Goal: Task Accomplishment & Management: Manage account settings

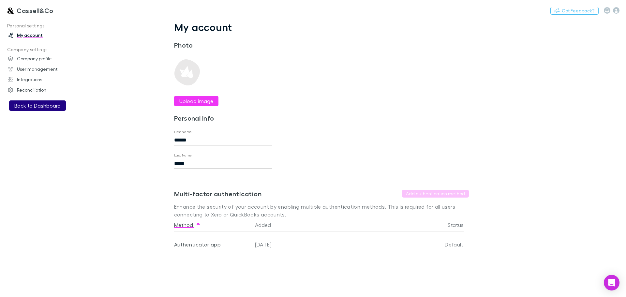
click at [41, 104] on button "Back to Dashboard" at bounding box center [37, 105] width 57 height 10
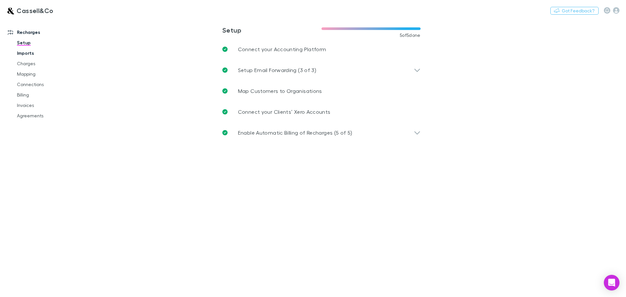
click at [26, 53] on link "Imports" at bounding box center [49, 53] width 78 height 10
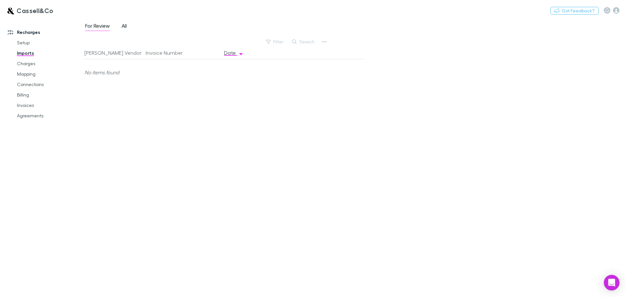
click at [122, 25] on span "All" at bounding box center [124, 26] width 5 height 8
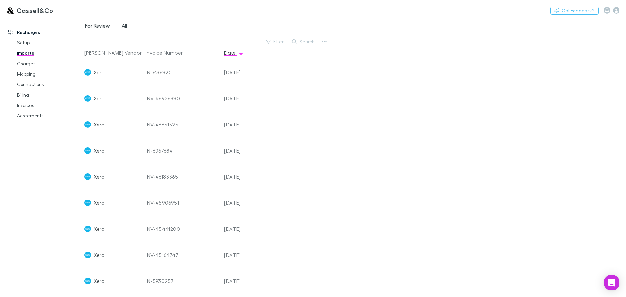
click at [96, 22] on link "For Review" at bounding box center [97, 27] width 26 height 10
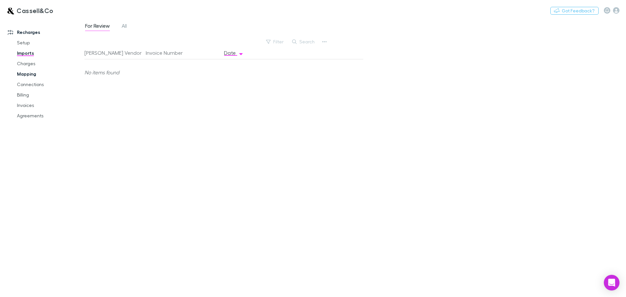
click at [35, 73] on link "Mapping" at bounding box center [49, 74] width 78 height 10
click at [28, 63] on link "Charges" at bounding box center [49, 63] width 78 height 10
click at [27, 76] on link "Mapping" at bounding box center [49, 74] width 78 height 10
click at [133, 26] on span "Confirmed" at bounding box center [135, 26] width 26 height 8
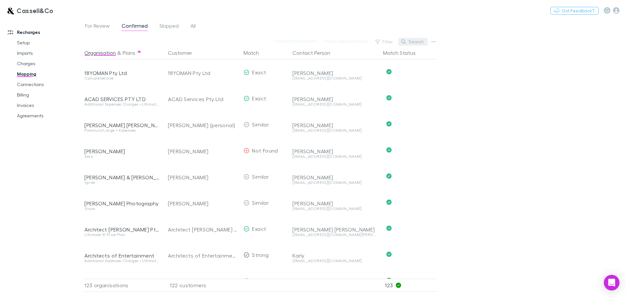
click at [414, 41] on button "Search" at bounding box center [413, 42] width 30 height 8
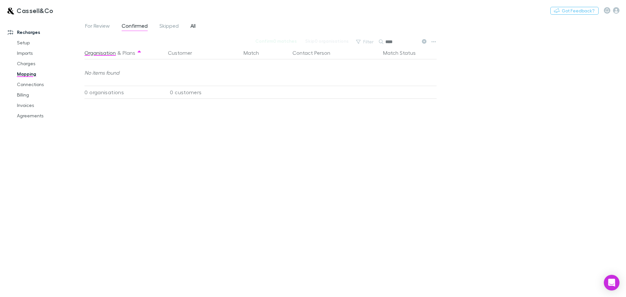
type input "****"
click at [191, 25] on span "All" at bounding box center [192, 26] width 5 height 8
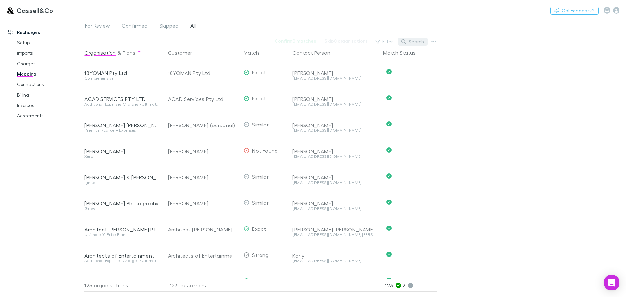
click at [411, 41] on button "Search" at bounding box center [413, 42] width 30 height 8
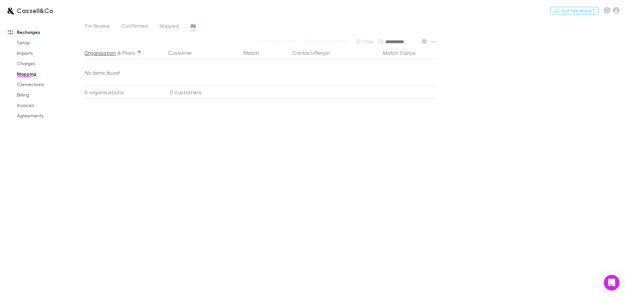
type input "**********"
click at [30, 86] on link "Connections" at bounding box center [49, 84] width 78 height 10
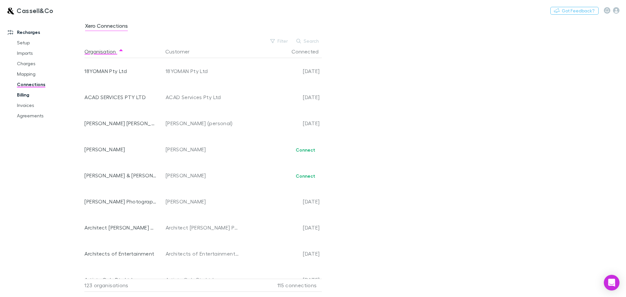
click at [18, 96] on link "Billing" at bounding box center [49, 95] width 78 height 10
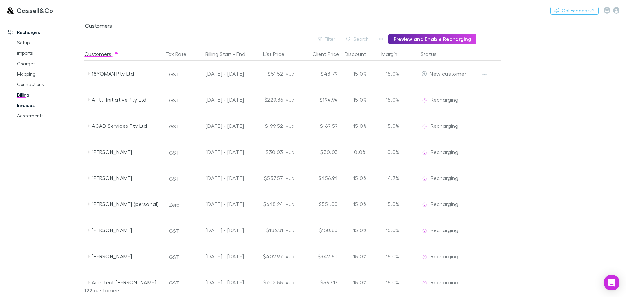
click at [22, 109] on link "Invoices" at bounding box center [49, 105] width 78 height 10
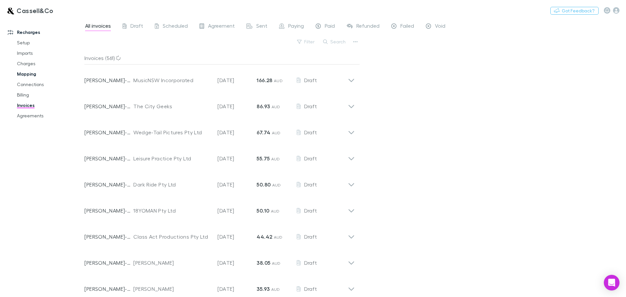
click at [23, 72] on link "Mapping" at bounding box center [49, 74] width 78 height 10
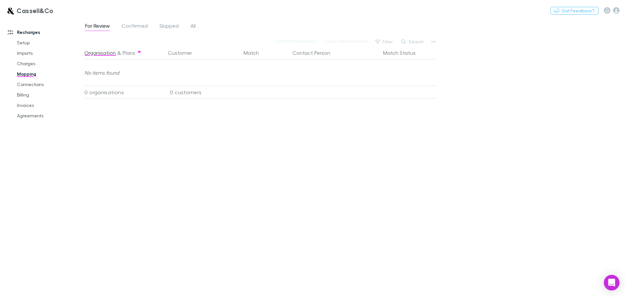
click at [126, 225] on div "Organisation & Plans Customer Match Contact Person Match Status No items found …" at bounding box center [261, 168] width 354 height 245
click at [30, 114] on link "Agreements" at bounding box center [49, 115] width 78 height 10
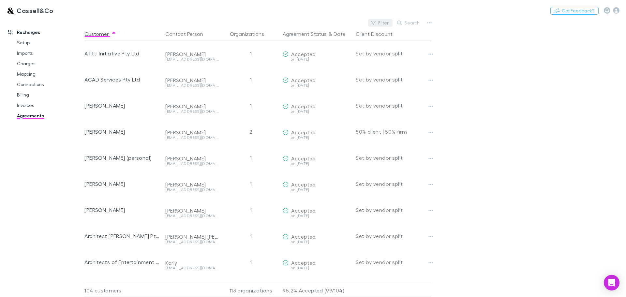
click at [384, 22] on button "Filter" at bounding box center [380, 23] width 25 height 8
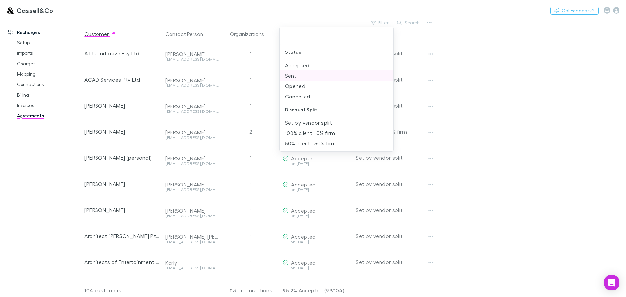
click at [293, 78] on li "Sent" at bounding box center [336, 75] width 113 height 10
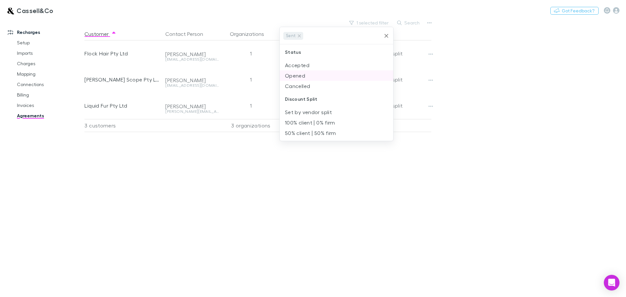
click at [294, 76] on li "Opened" at bounding box center [336, 75] width 113 height 10
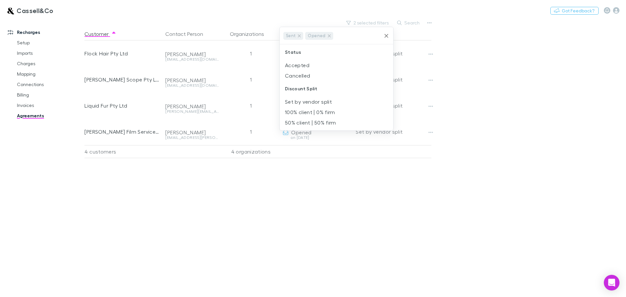
click at [182, 184] on div at bounding box center [313, 148] width 626 height 297
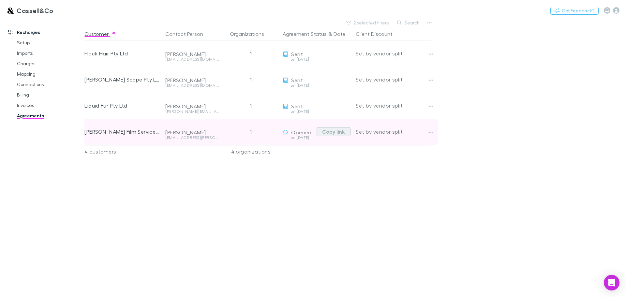
click at [332, 133] on button "Copy link" at bounding box center [333, 131] width 34 height 9
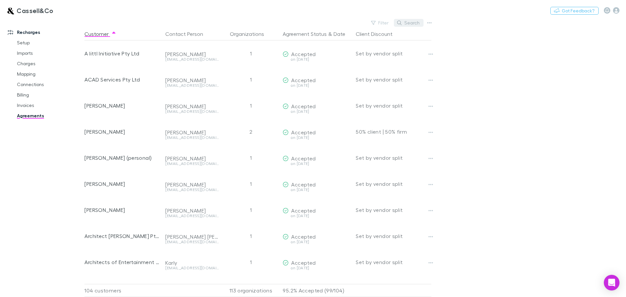
click at [414, 20] on button "Search" at bounding box center [409, 23] width 30 height 8
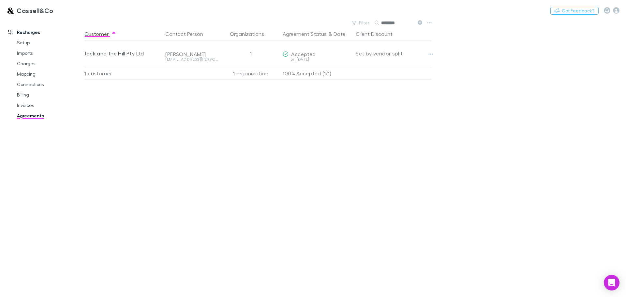
click at [397, 24] on input "********" at bounding box center [397, 22] width 33 height 9
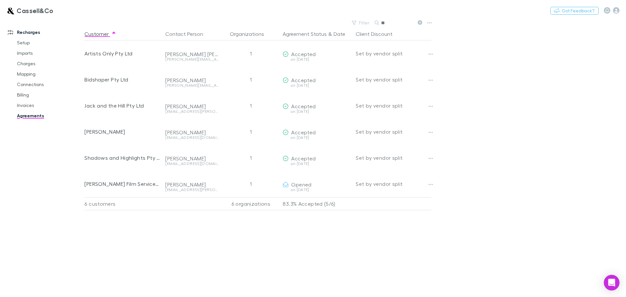
type input "*"
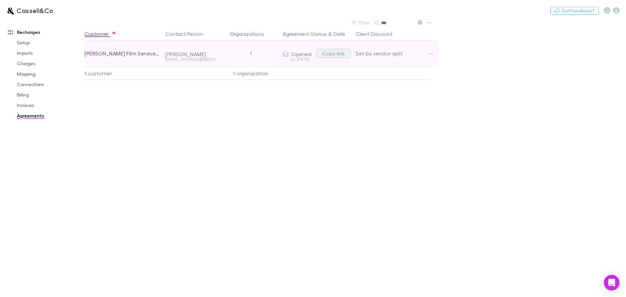
type input "***"
click at [333, 55] on button "Copy link" at bounding box center [333, 53] width 34 height 9
